Goal: Book appointment/travel/reservation

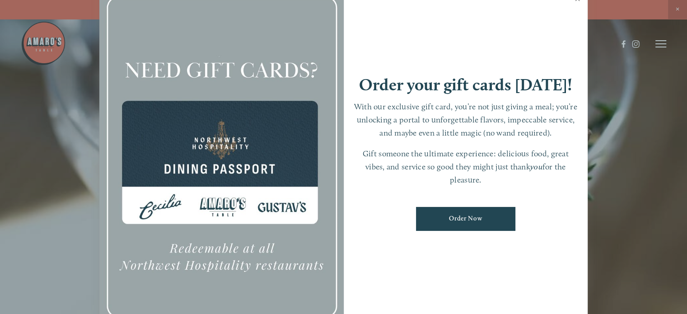
click at [578, 1] on link "Close" at bounding box center [578, -1] width 18 height 25
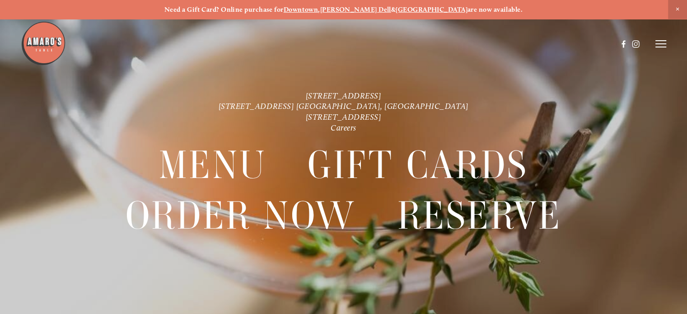
click at [656, 41] on line at bounding box center [661, 41] width 11 height 0
click at [610, 42] on span "Reserve" at bounding box center [605, 44] width 21 height 8
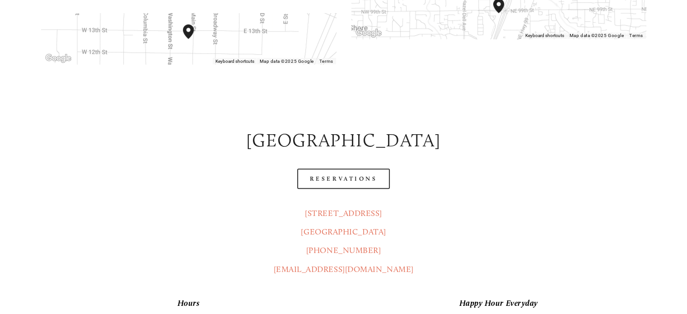
scroll to position [400, 0]
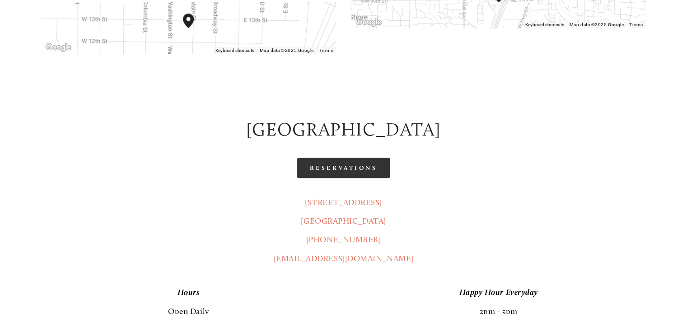
click at [350, 158] on link "Reservations" at bounding box center [343, 168] width 93 height 20
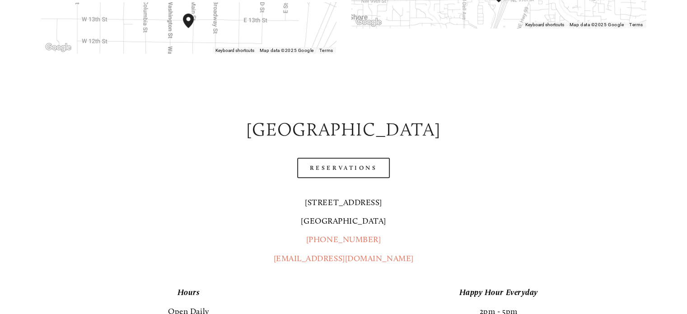
click at [333, 197] on link "[STREET_ADDRESS]" at bounding box center [343, 211] width 85 height 28
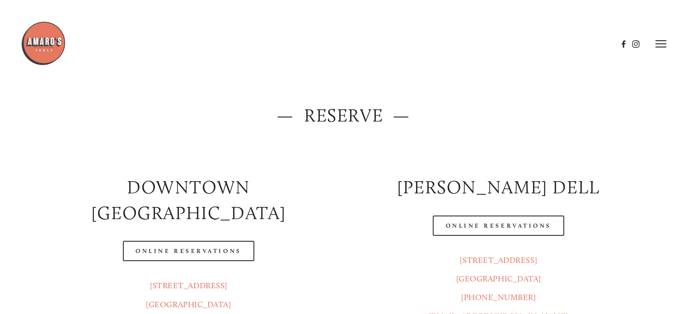
scroll to position [0, 0]
